Goal: Download file/media

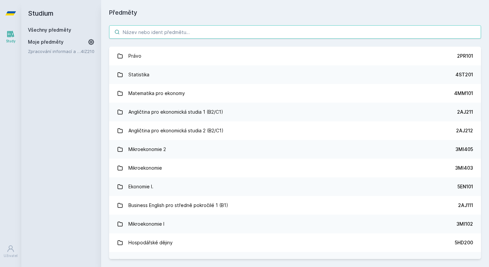
click at [175, 31] on input "search" at bounding box center [295, 31] width 372 height 13
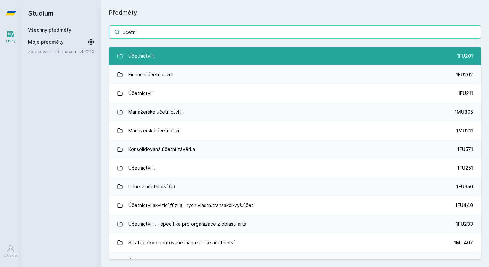
type input "ucetni"
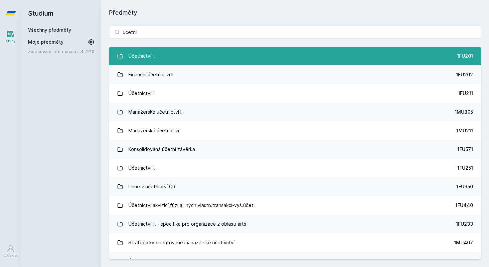
click at [175, 55] on link "Účetnictví I. 1FU201" at bounding box center [295, 56] width 372 height 19
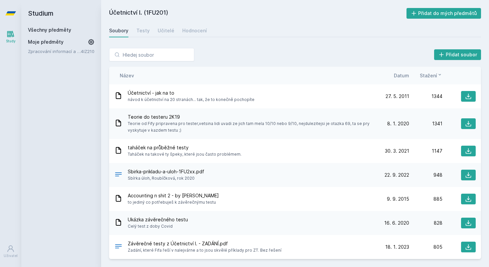
click at [424, 75] on span "Stažení" at bounding box center [428, 75] width 17 height 7
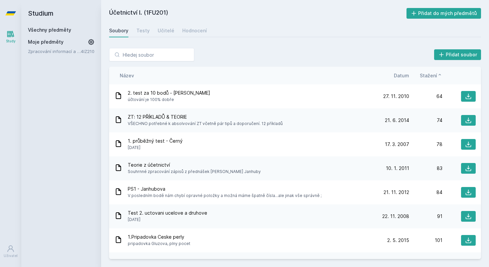
click at [424, 75] on span "Stažení" at bounding box center [428, 75] width 17 height 7
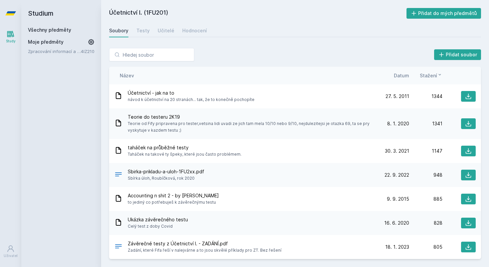
click at [403, 74] on span "Datum" at bounding box center [401, 75] width 15 height 7
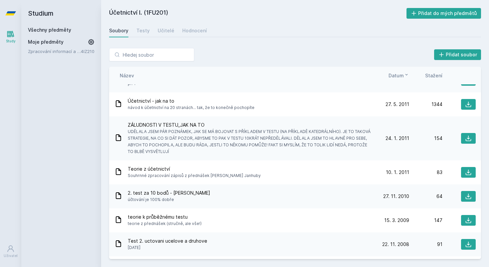
scroll to position [483, 0]
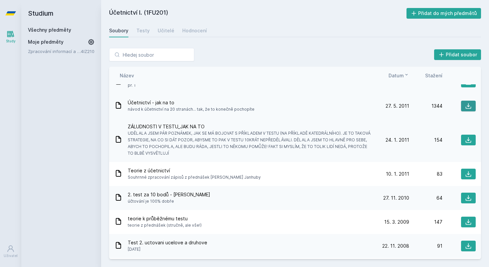
click at [465, 108] on icon at bounding box center [468, 105] width 7 height 7
